Goal: Transaction & Acquisition: Book appointment/travel/reservation

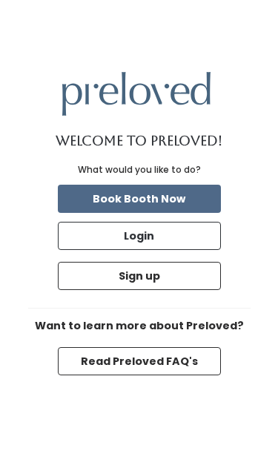
click at [165, 290] on button "Sign up" at bounding box center [139, 276] width 163 height 28
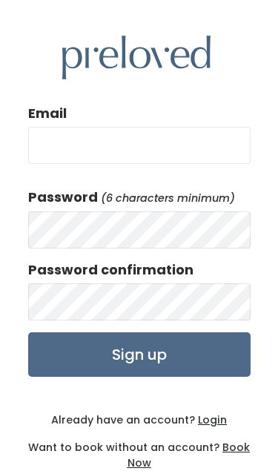
click at [182, 163] on input "Email" at bounding box center [139, 145] width 222 height 37
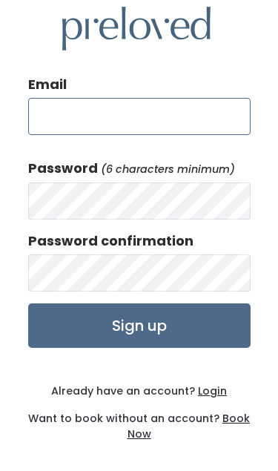
type input "prapatson.singhon@gmail.com"
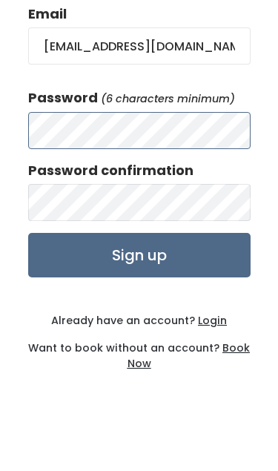
scroll to position [83, 0]
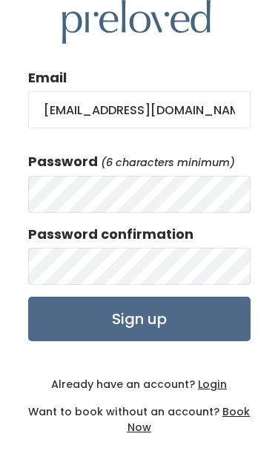
click at [173, 296] on input "Sign up" at bounding box center [139, 318] width 222 height 44
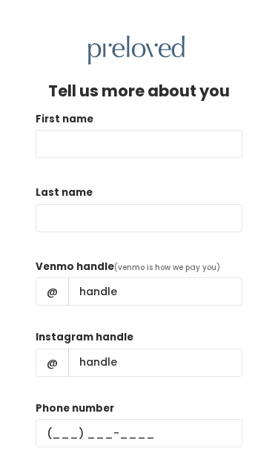
click at [153, 136] on input "First name" at bounding box center [139, 144] width 207 height 28
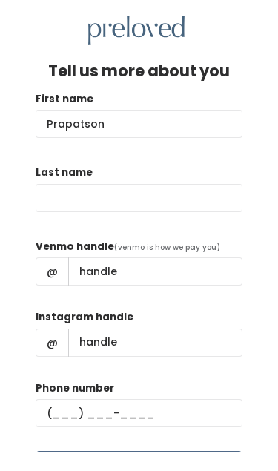
type input "Prapatson"
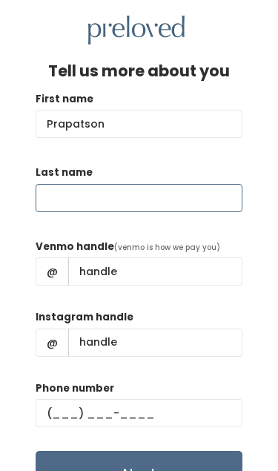
click at [175, 199] on input "Last name" at bounding box center [139, 199] width 207 height 28
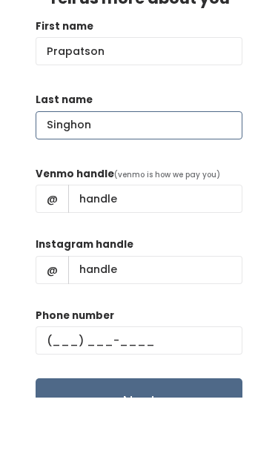
type input "Singhon"
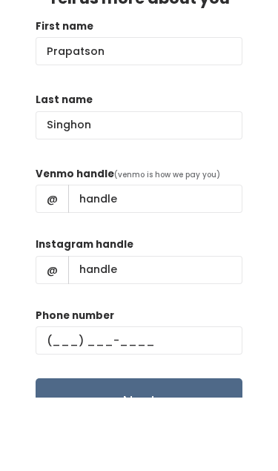
scroll to position [93, 0]
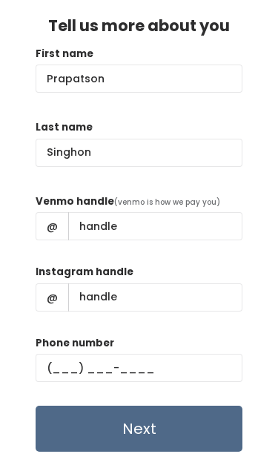
click at [211, 197] on span "(venmo is how we pay you)" at bounding box center [167, 202] width 106 height 11
click at [179, 213] on input "Venmo handle" at bounding box center [155, 227] width 174 height 28
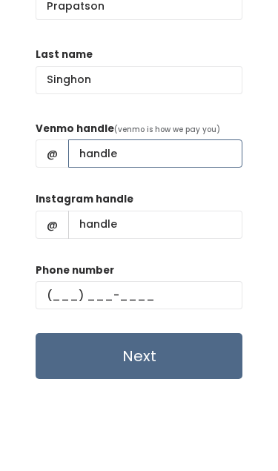
click at [142, 213] on input "Venmo handle" at bounding box center [155, 227] width 174 height 28
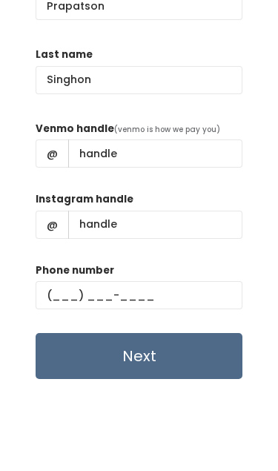
click at [253, 87] on div "Tell us more about you First name Prapatson Last name Singhon Venmo handle (ven…" at bounding box center [139, 235] width 278 height 471
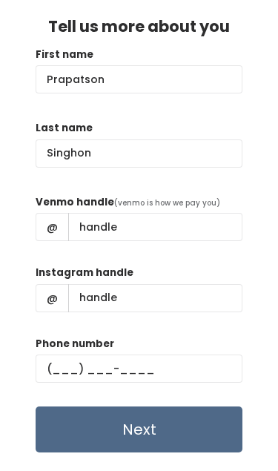
click at [56, 213] on span "@" at bounding box center [52, 227] width 33 height 28
click at [167, 197] on span "(venmo is how we pay you)" at bounding box center [167, 202] width 106 height 11
click at [201, 197] on span "(venmo is how we pay you)" at bounding box center [167, 202] width 106 height 11
click at [82, 195] on label "Venmo handle" at bounding box center [75, 202] width 79 height 15
click at [82, 213] on input "Venmo handle" at bounding box center [155, 227] width 174 height 28
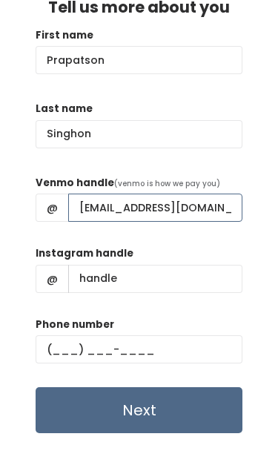
type input "Prapatson.singhon@gmail.com"
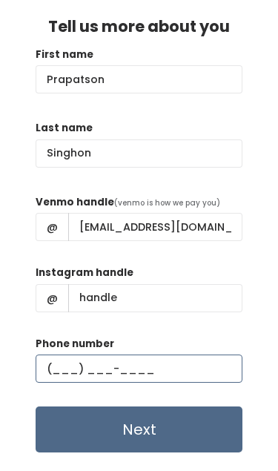
click at [193, 354] on input "text" at bounding box center [139, 368] width 207 height 28
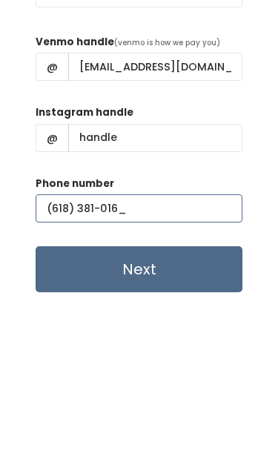
type input "(618) 381-0163"
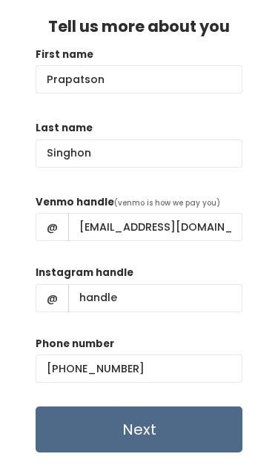
click at [169, 406] on input "Next" at bounding box center [139, 429] width 207 height 46
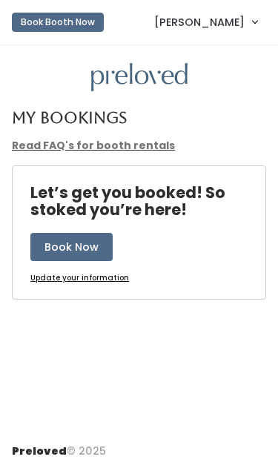
click at [95, 247] on button "Book Now" at bounding box center [71, 247] width 82 height 28
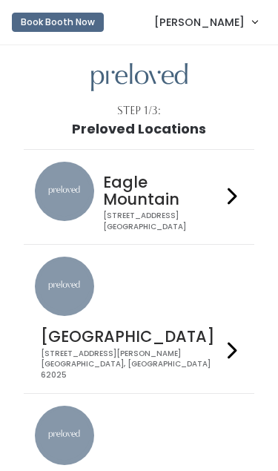
click at [216, 316] on div "Edwardsville 1500 Troy Road, Unit A‑B Edwardsville, IL 62025" at bounding box center [128, 348] width 187 height 64
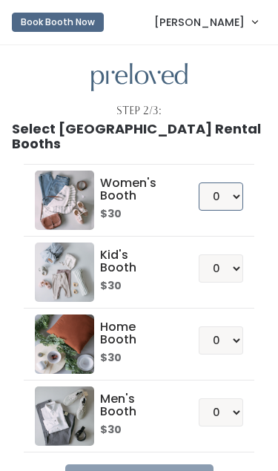
click at [240, 182] on select "0 1 2 3 4" at bounding box center [221, 196] width 44 height 28
select select "1"
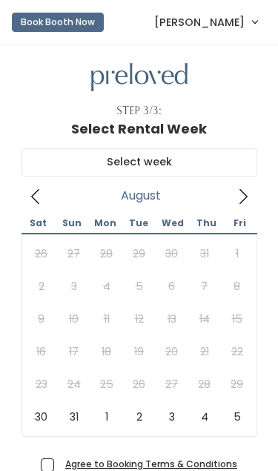
click at [247, 198] on icon at bounding box center [243, 196] width 16 height 16
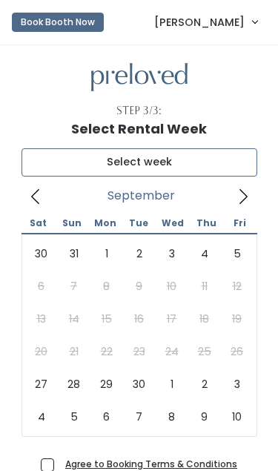
type input "August 30 to September 5"
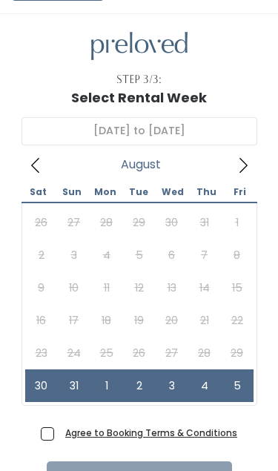
click at [57, 432] on label "Agree to Booking Terms & Conditions" at bounding box center [139, 433] width 196 height 16
click at [59, 432] on input "Agree to Booking Terms & Conditions" at bounding box center [64, 430] width 10 height 10
checkbox input "true"
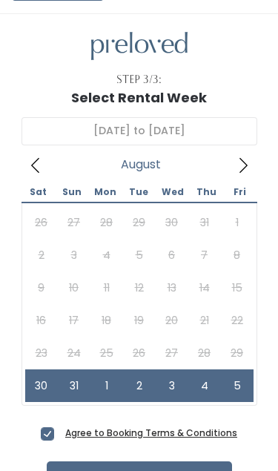
scroll to position [31, 0]
click at [162, 470] on button "Checkout" at bounding box center [139, 479] width 185 height 37
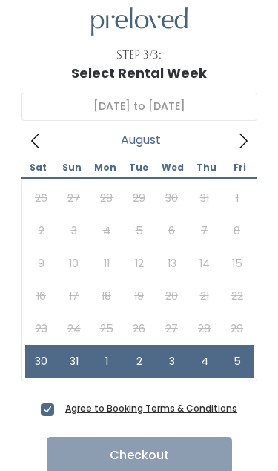
scroll to position [56, 0]
